Goal: Navigation & Orientation: Find specific page/section

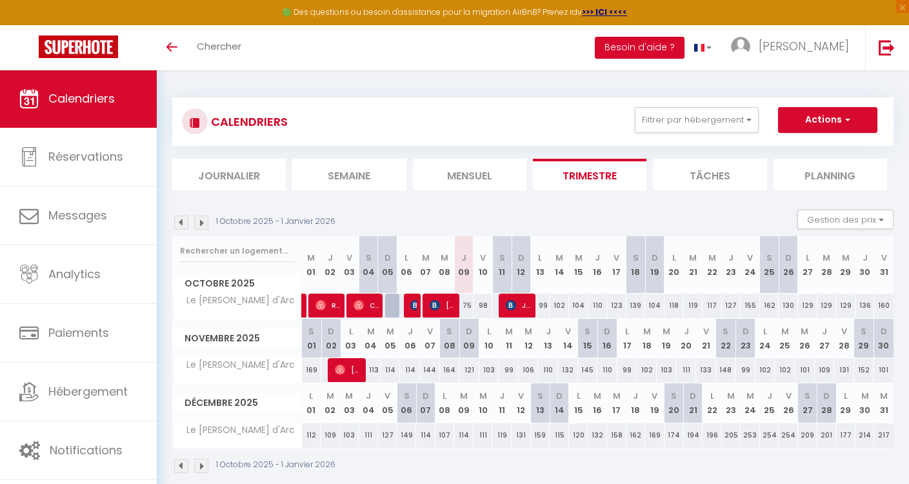
click at [202, 219] on img at bounding box center [201, 223] width 14 height 14
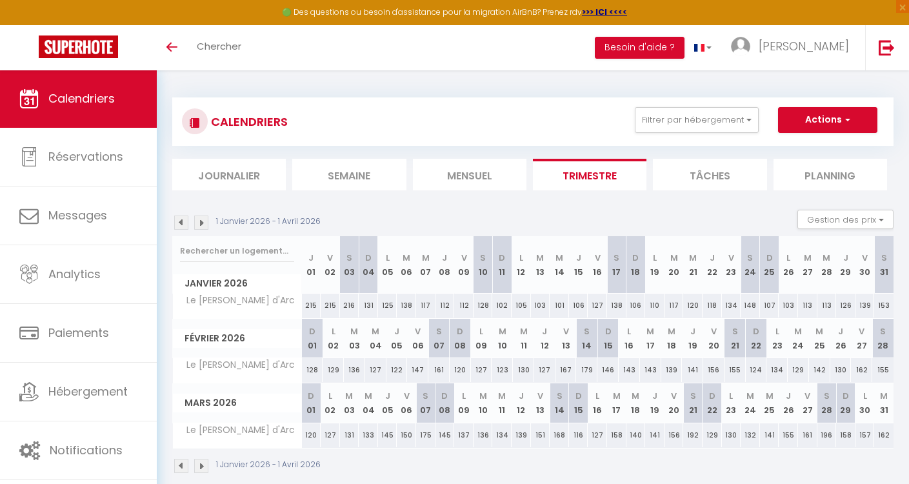
click at [183, 217] on img at bounding box center [181, 223] width 14 height 14
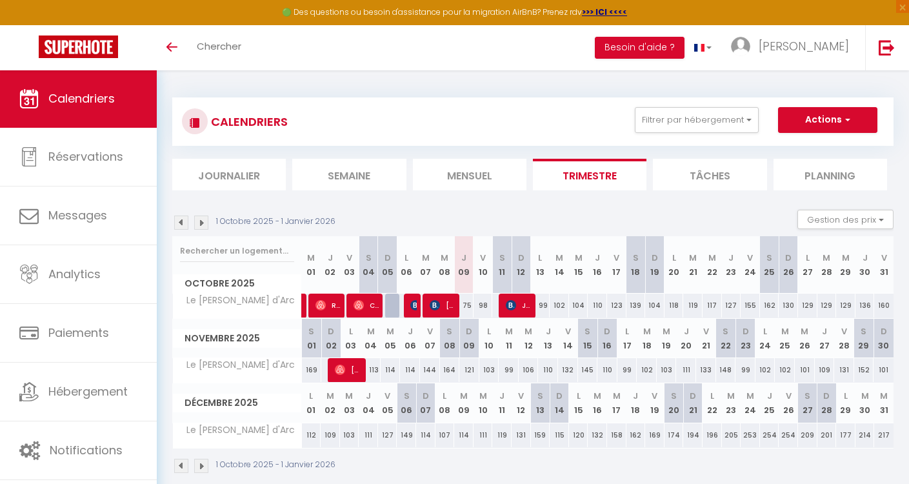
click at [183, 217] on img at bounding box center [181, 223] width 14 height 14
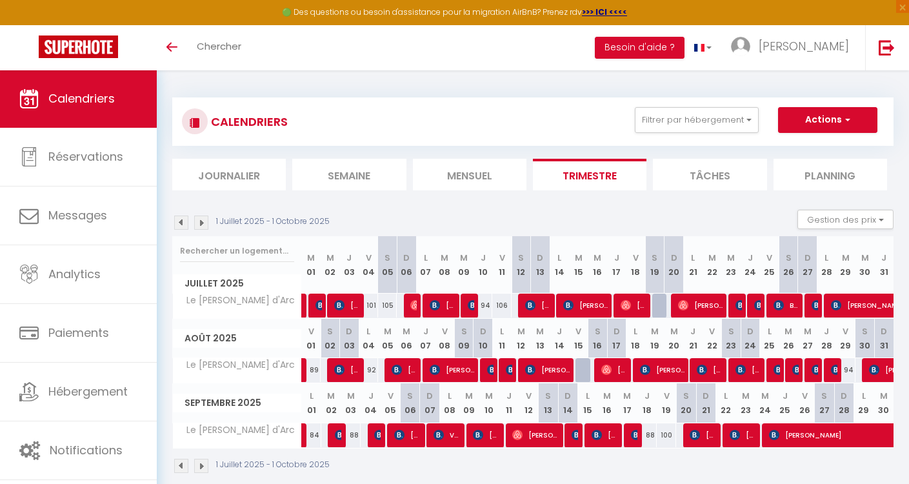
click at [183, 217] on img at bounding box center [181, 223] width 14 height 14
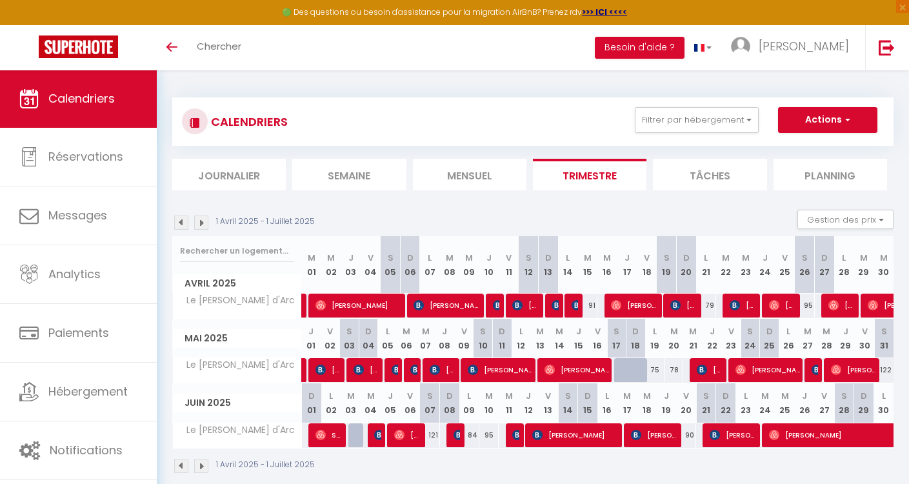
click at [183, 217] on img at bounding box center [181, 223] width 14 height 14
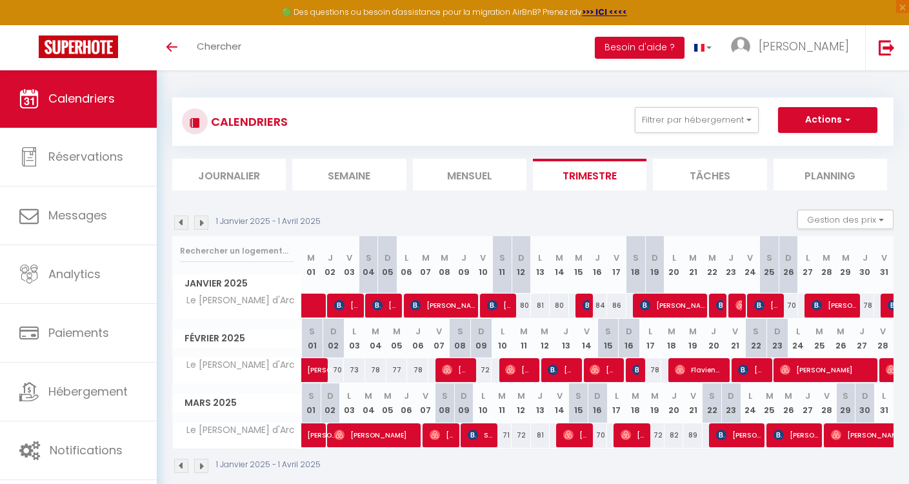
click at [184, 217] on img at bounding box center [181, 223] width 14 height 14
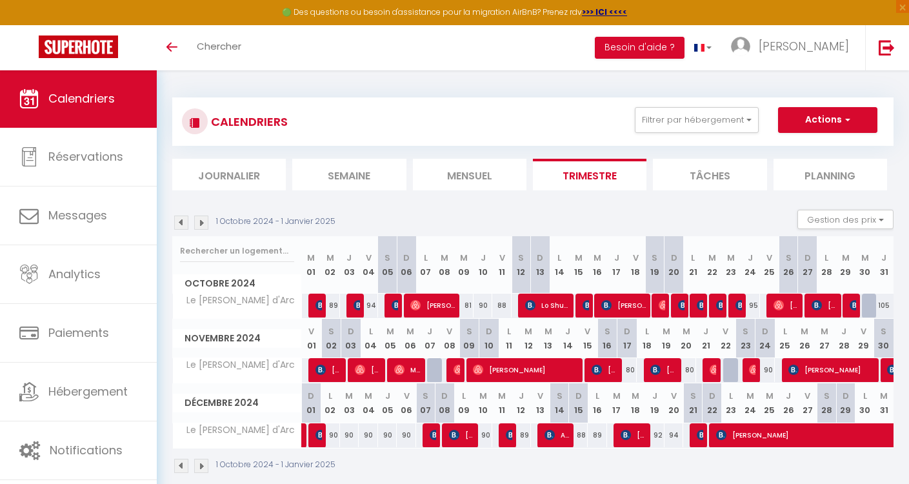
click at [184, 217] on img at bounding box center [181, 223] width 14 height 14
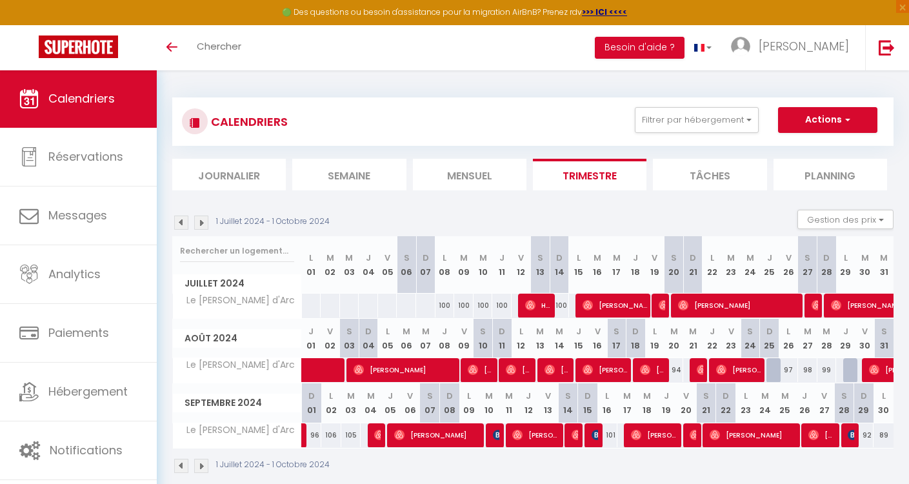
click at [184, 217] on img at bounding box center [181, 223] width 14 height 14
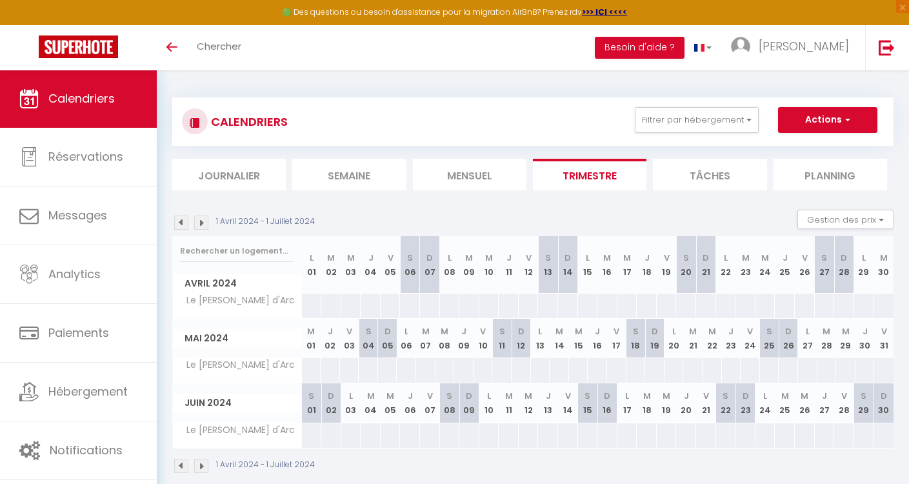
click at [184, 217] on img at bounding box center [181, 223] width 14 height 14
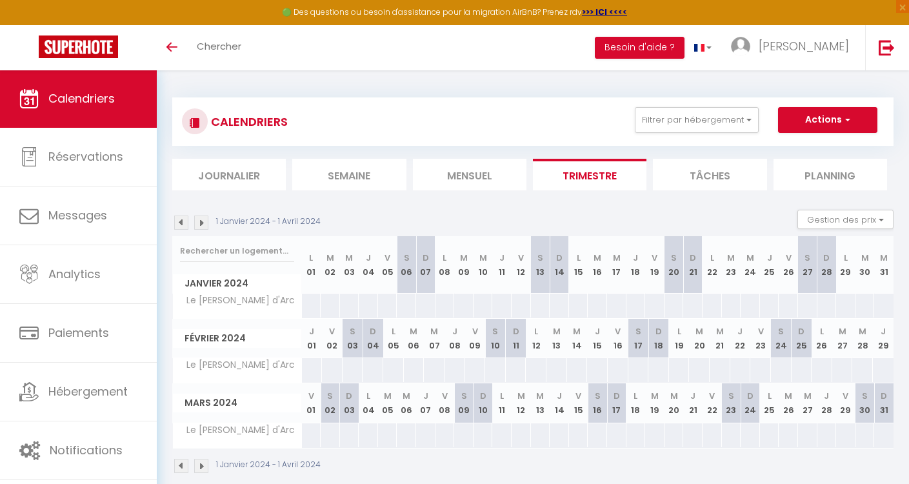
click at [184, 217] on img at bounding box center [181, 223] width 14 height 14
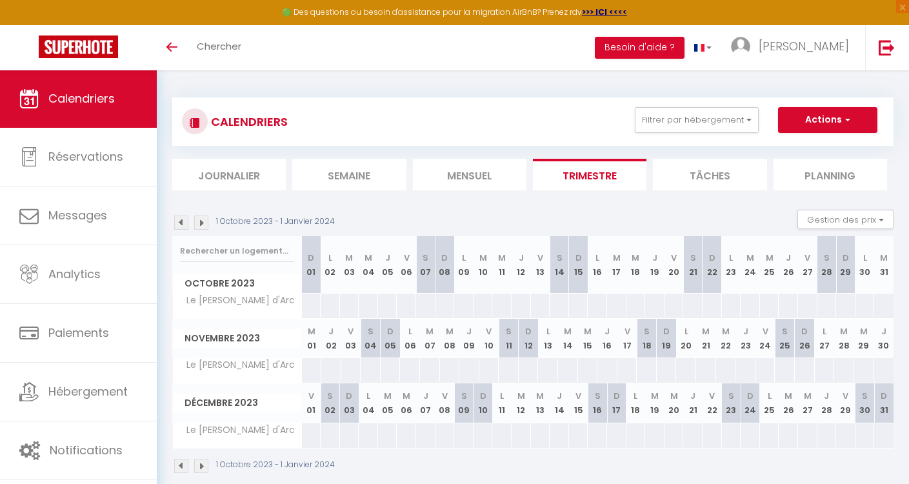
click at [184, 217] on img at bounding box center [181, 223] width 14 height 14
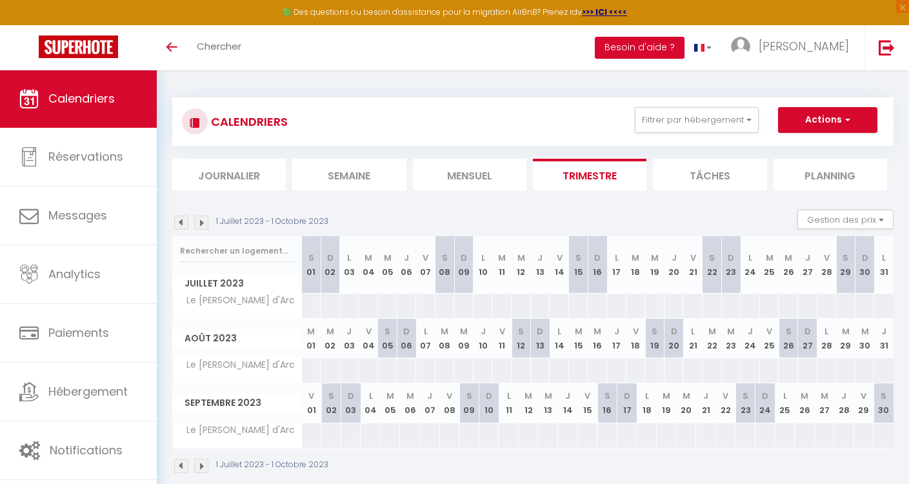
click at [207, 219] on img at bounding box center [201, 223] width 14 height 14
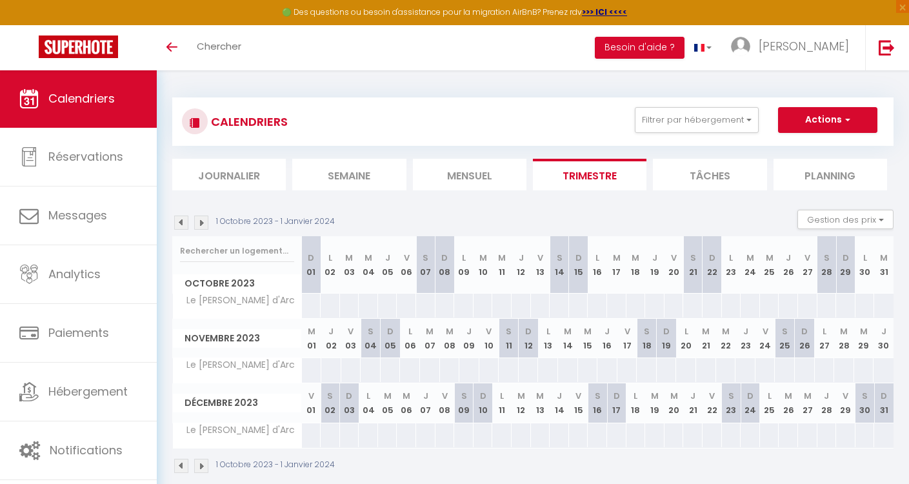
click at [207, 219] on img at bounding box center [201, 223] width 14 height 14
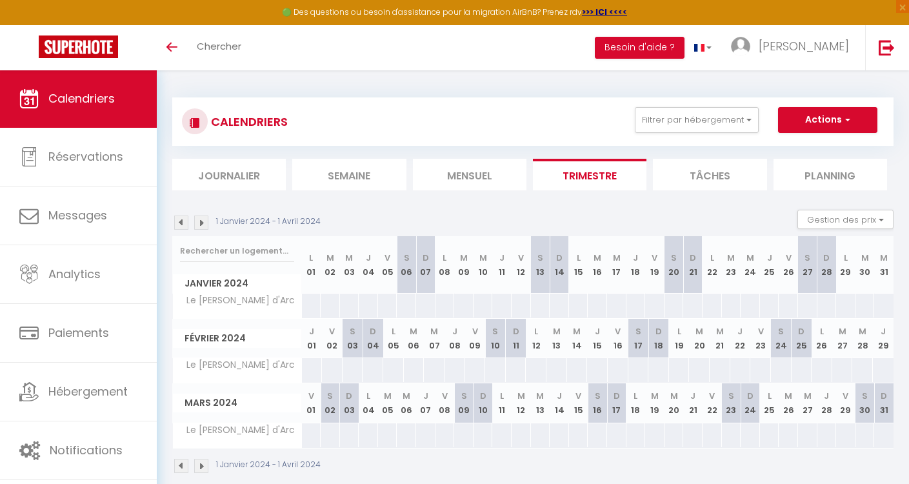
click at [207, 219] on img at bounding box center [201, 223] width 14 height 14
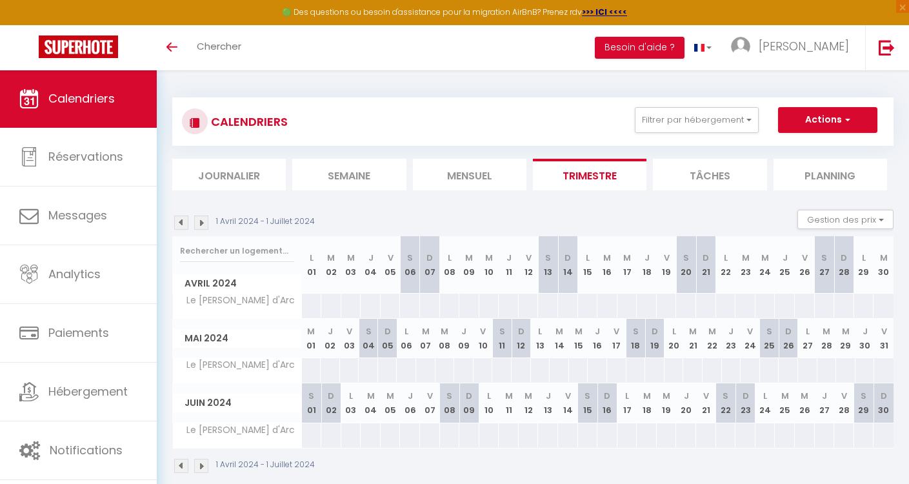
click at [207, 219] on img at bounding box center [201, 223] width 14 height 14
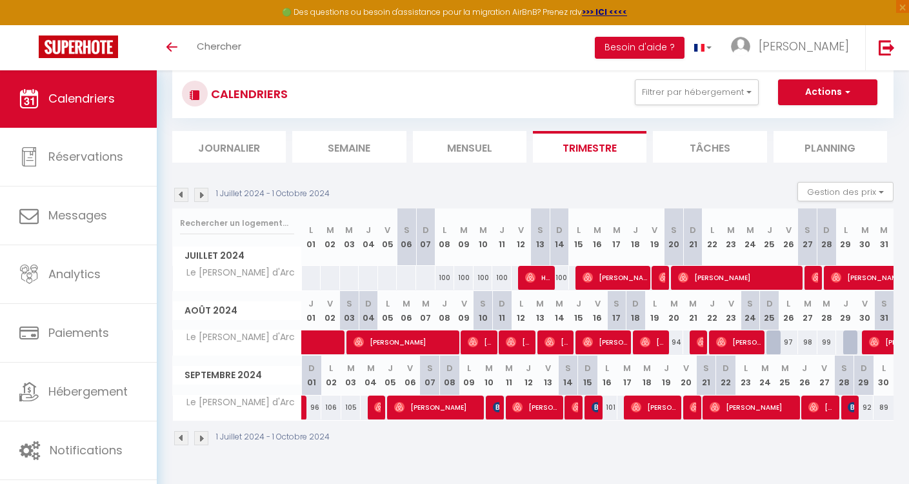
scroll to position [30, 0]
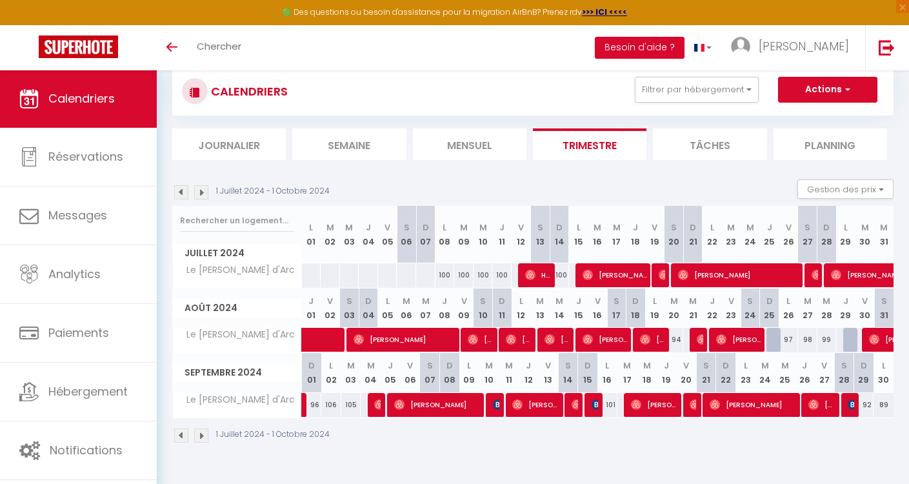
click at [204, 193] on img at bounding box center [201, 192] width 14 height 14
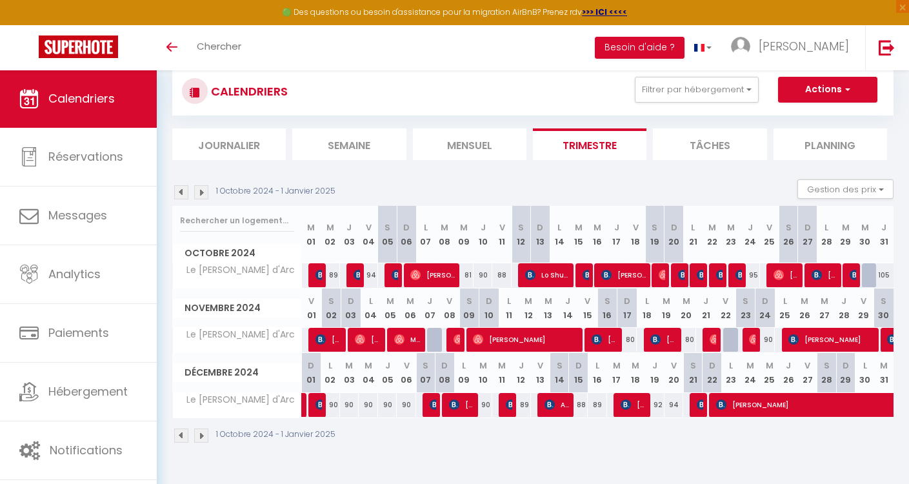
click at [203, 190] on img at bounding box center [201, 192] width 14 height 14
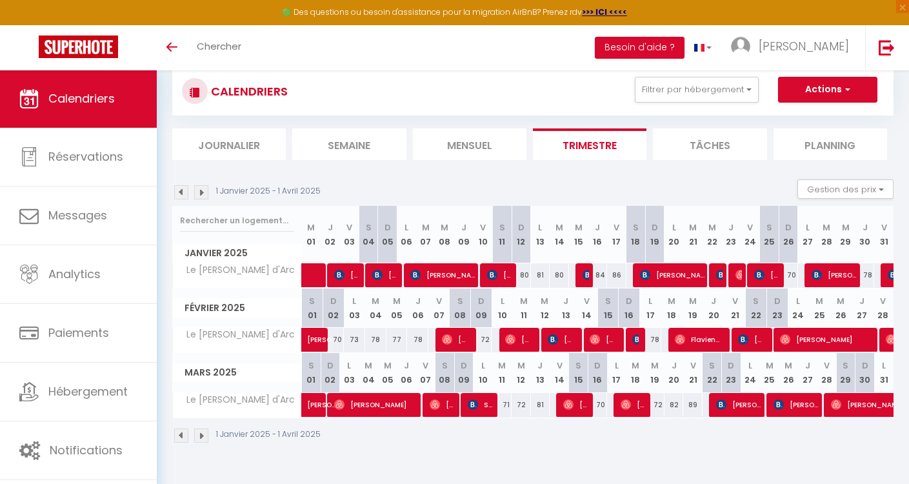
click at [185, 190] on img at bounding box center [181, 192] width 14 height 14
